Goal: Go to known website: Go to known website

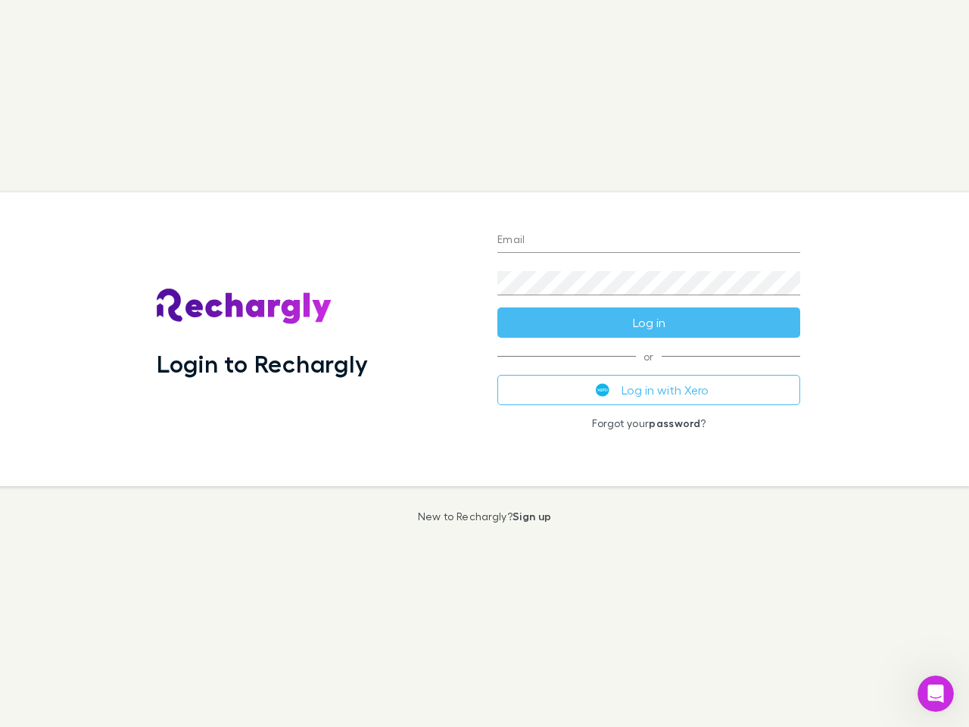
click at [484, 363] on div "Login to Rechargly" at bounding box center [315, 339] width 341 height 294
click at [649, 241] on input "Email" at bounding box center [648, 241] width 303 height 24
click at [649, 322] on form "Email Password Log in" at bounding box center [648, 276] width 303 height 121
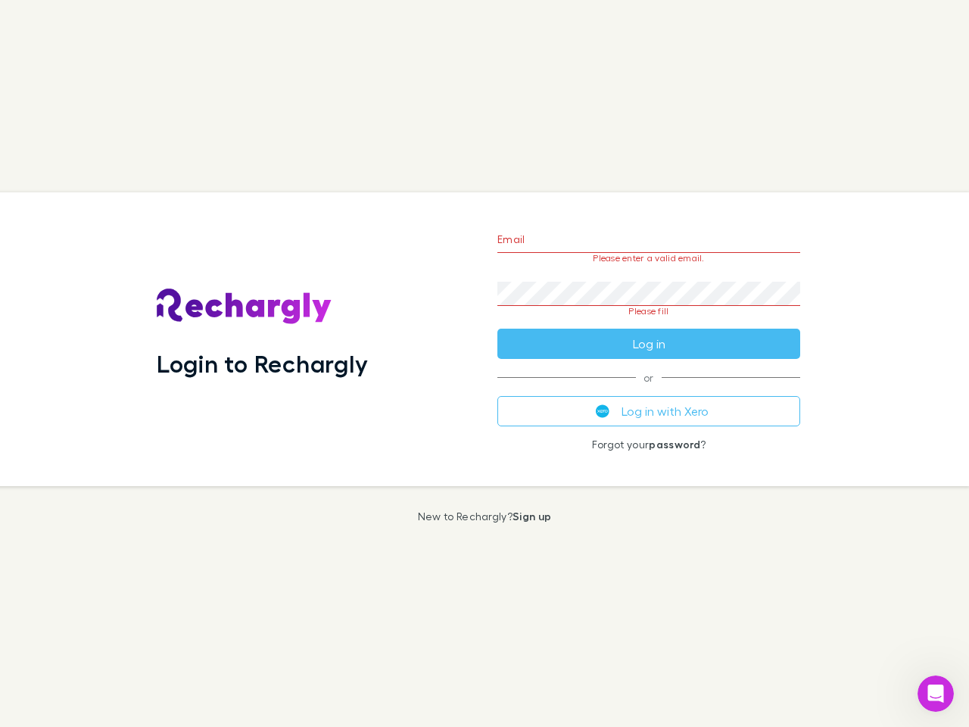
click at [649, 390] on div "Email Please enter a valid email. Password Please fill Log in or Log in with Xe…" at bounding box center [648, 339] width 327 height 294
click at [935, 693] on icon "Open Intercom Messenger" at bounding box center [935, 693] width 25 height 25
